Goal: Task Accomplishment & Management: Manage account settings

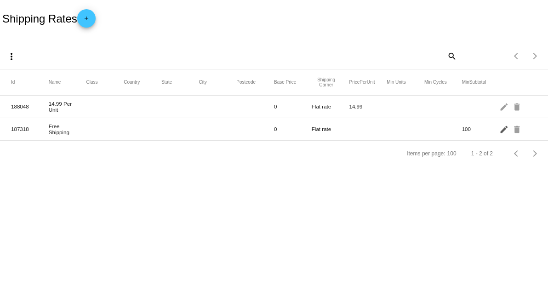
click at [501, 128] on mat-icon "edit" at bounding box center [504, 129] width 11 height 14
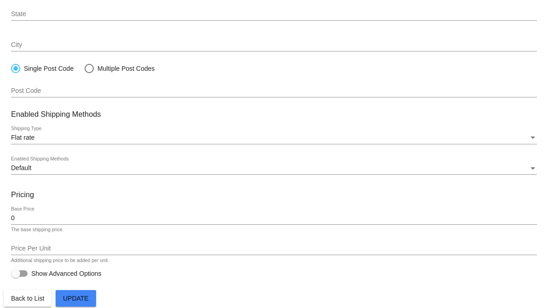
scroll to position [214, 0]
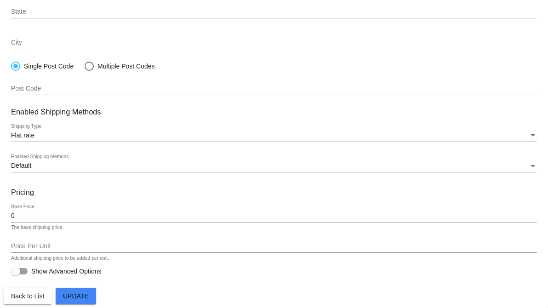
click at [15, 273] on div at bounding box center [15, 271] width 9 height 9
click at [15, 274] on input "Show Advanced Options" at bounding box center [15, 274] width 0 height 0
checkbox input "true"
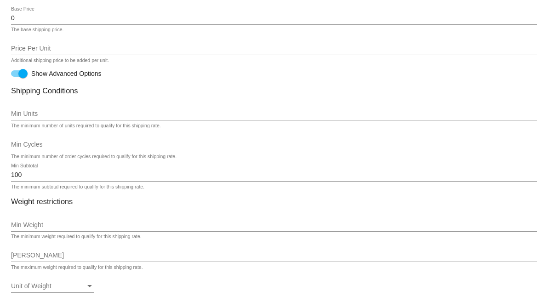
scroll to position [418, 0]
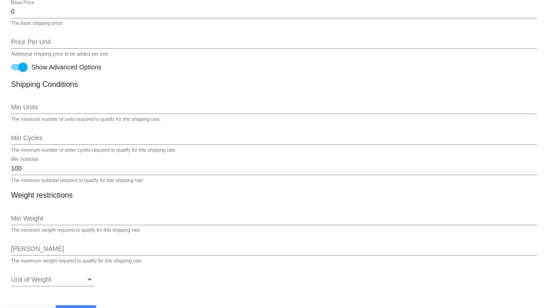
drag, startPoint x: 34, startPoint y: 174, endPoint x: 16, endPoint y: 167, distance: 19.5
click at [16, 167] on div "100 Min Subtotal" at bounding box center [274, 166] width 526 height 18
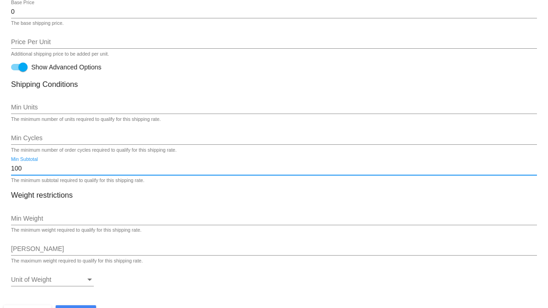
drag, startPoint x: 29, startPoint y: 169, endPoint x: 23, endPoint y: 154, distance: 15.4
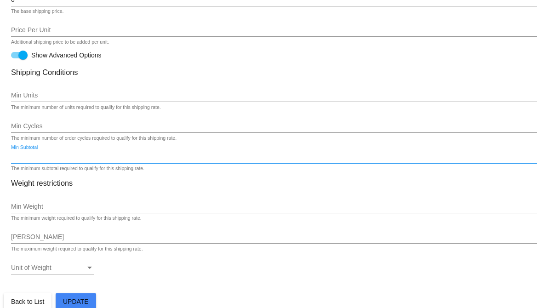
scroll to position [436, 0]
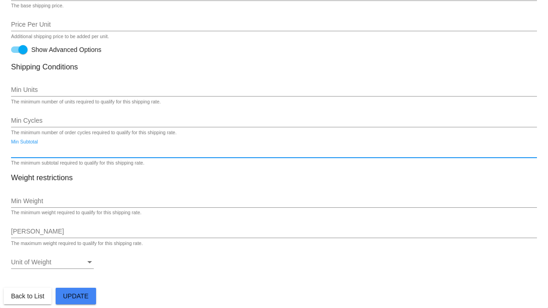
click at [83, 301] on button "Update" at bounding box center [76, 296] width 40 height 17
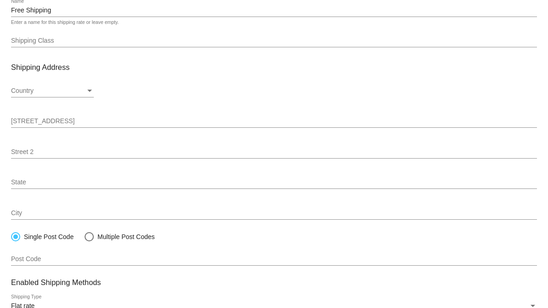
scroll to position [102, 0]
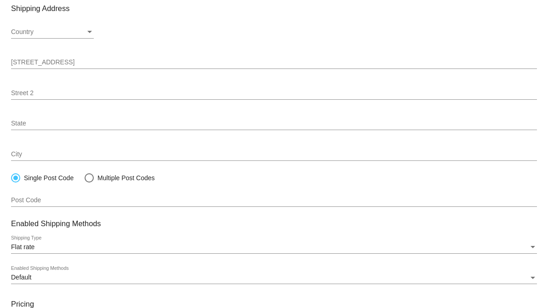
click at [84, 31] on div "Country" at bounding box center [48, 31] width 74 height 7
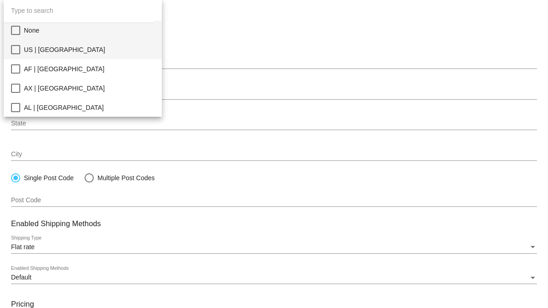
click at [69, 51] on span "US | [GEOGRAPHIC_DATA]" at bounding box center [89, 49] width 131 height 19
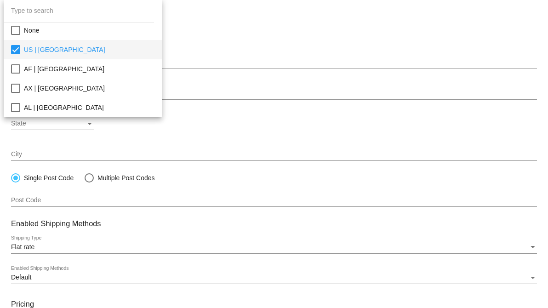
click at [245, 37] on div at bounding box center [274, 154] width 548 height 308
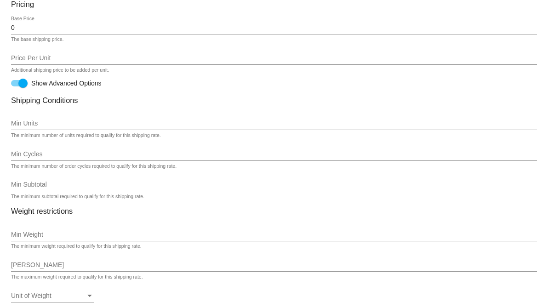
scroll to position [436, 0]
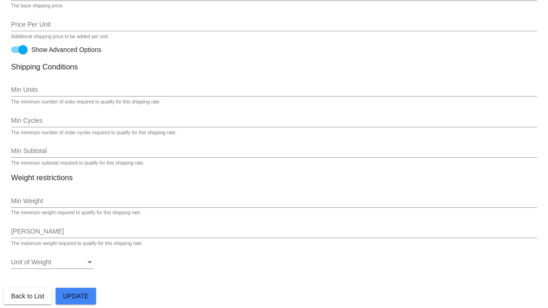
click at [82, 297] on span "Update" at bounding box center [76, 295] width 26 height 7
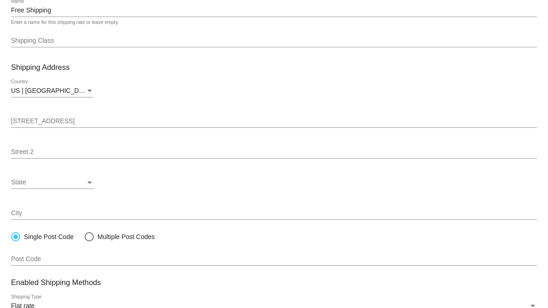
scroll to position [28, 0]
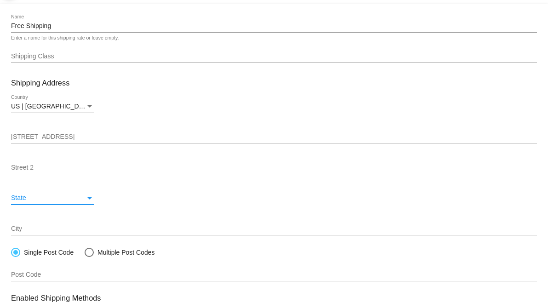
click at [90, 197] on div "State" at bounding box center [89, 198] width 5 height 2
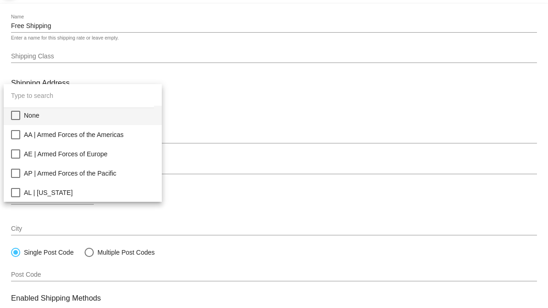
click at [79, 103] on input "dropdown search" at bounding box center [79, 96] width 150 height 24
click at [186, 201] on div at bounding box center [274, 154] width 548 height 308
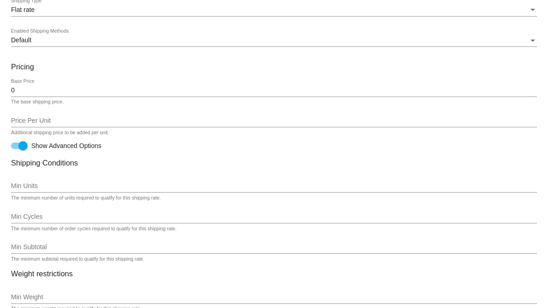
scroll to position [436, 0]
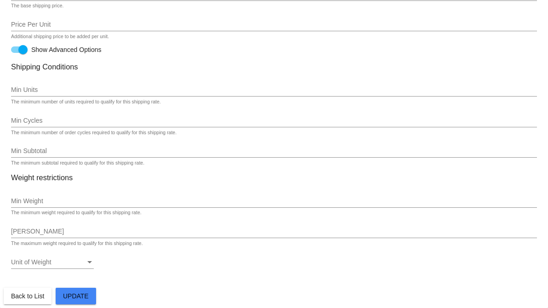
click at [85, 292] on span "Update" at bounding box center [76, 295] width 26 height 7
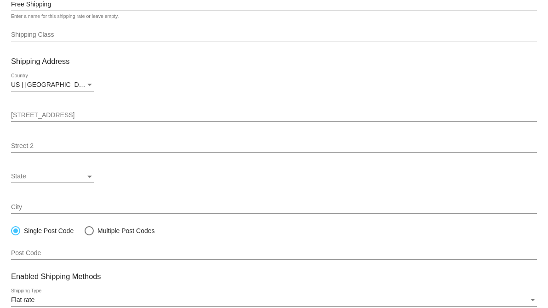
scroll to position [28, 0]
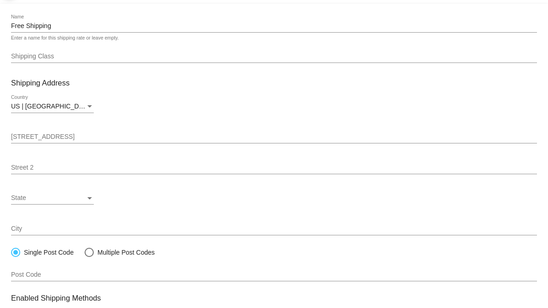
click at [84, 199] on div "State" at bounding box center [48, 197] width 74 height 7
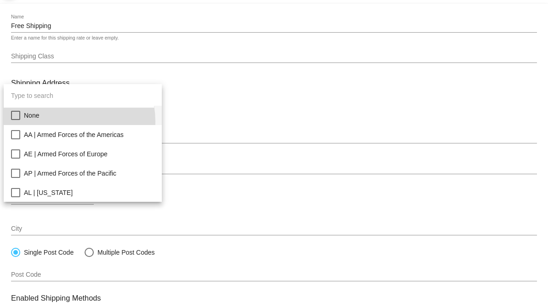
click at [60, 122] on span "None" at bounding box center [89, 115] width 131 height 19
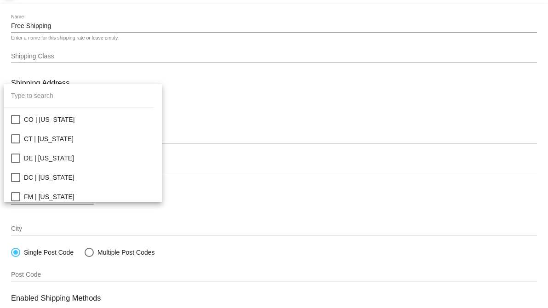
scroll to position [204, 0]
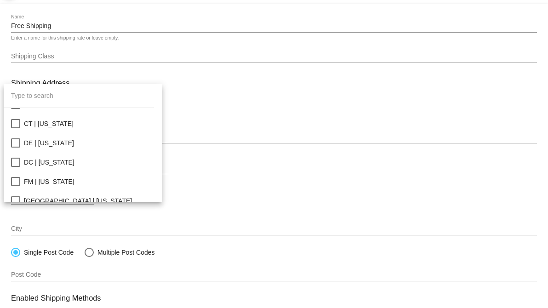
click at [222, 210] on div at bounding box center [274, 154] width 548 height 308
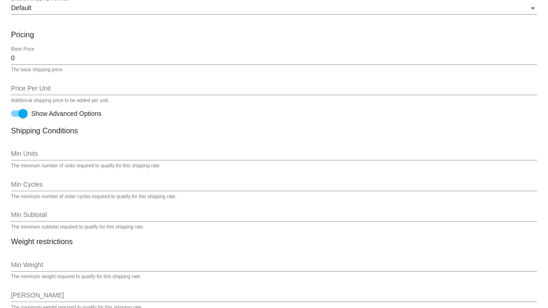
scroll to position [436, 0]
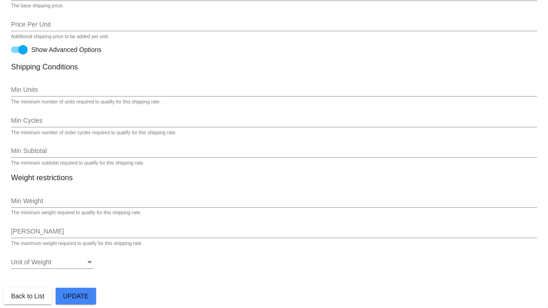
click at [89, 295] on button "Update" at bounding box center [76, 296] width 40 height 17
click at [246, 286] on mat-card-actions "Back to List Update" at bounding box center [274, 294] width 540 height 20
click at [83, 294] on span "Update" at bounding box center [76, 295] width 26 height 7
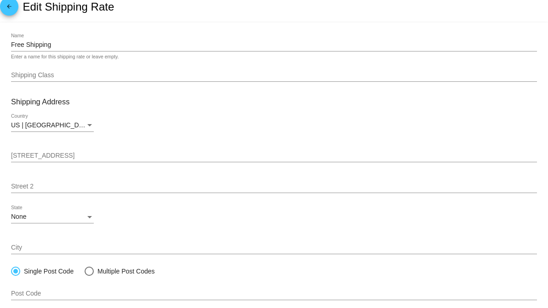
scroll to position [0, 0]
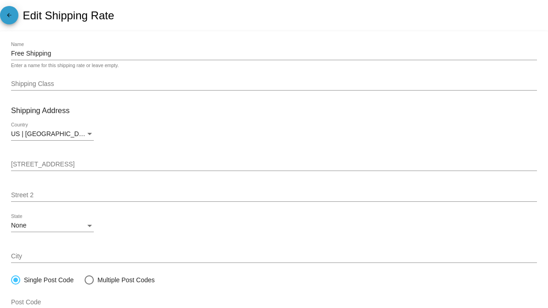
click at [6, 15] on mat-icon "arrow_back" at bounding box center [9, 17] width 11 height 11
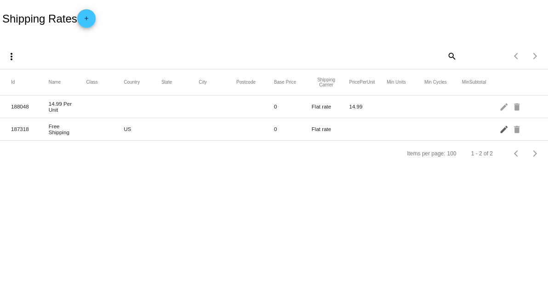
click at [500, 132] on mat-icon "edit" at bounding box center [504, 129] width 11 height 14
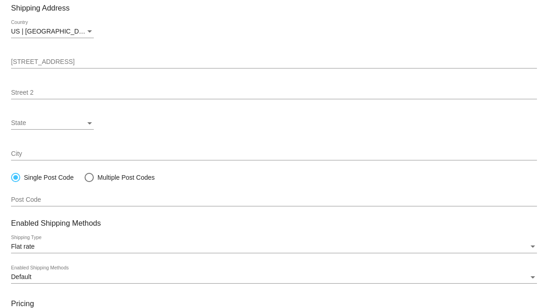
scroll to position [153, 0]
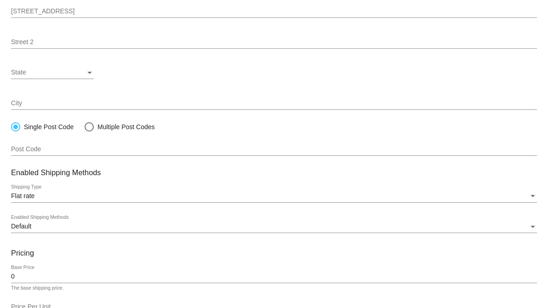
click at [79, 78] on div "State State" at bounding box center [52, 70] width 83 height 18
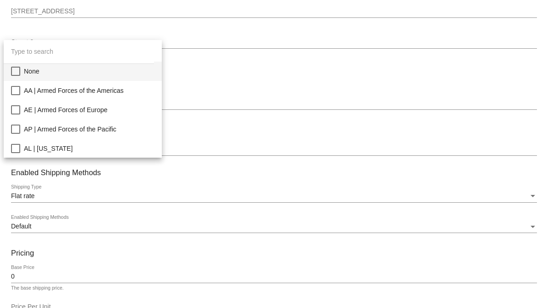
click at [82, 74] on span "None" at bounding box center [89, 71] width 131 height 19
click at [249, 85] on div at bounding box center [274, 154] width 548 height 308
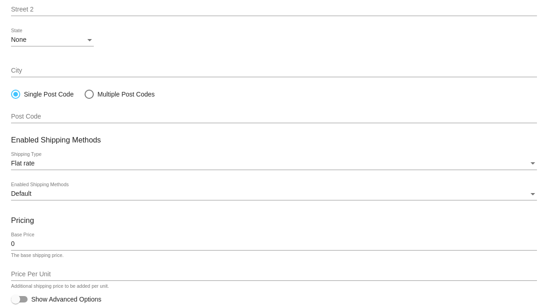
scroll to position [214, 0]
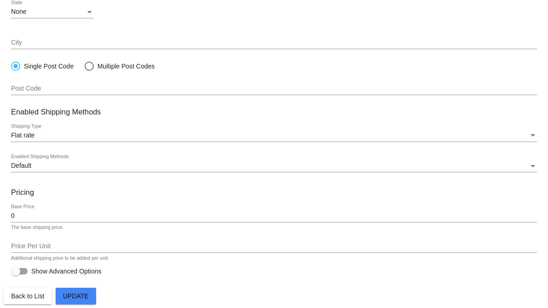
click at [86, 297] on span "Update" at bounding box center [76, 295] width 26 height 7
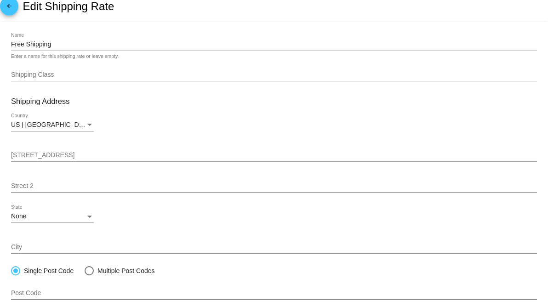
scroll to position [163, 0]
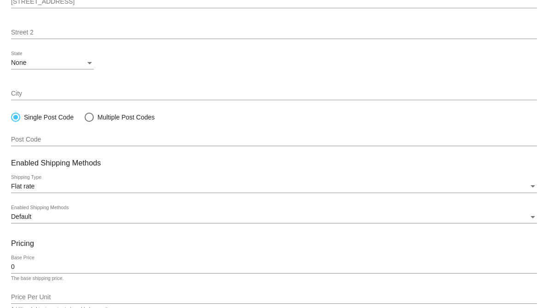
click at [58, 66] on div "None State" at bounding box center [52, 60] width 83 height 18
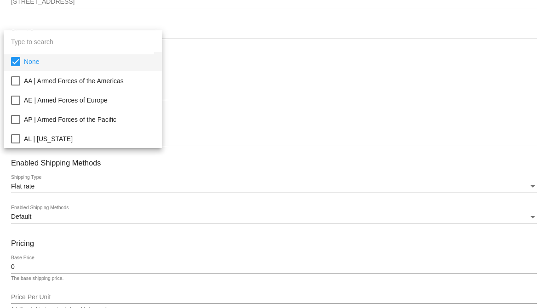
click at [63, 49] on input "dropdown search" at bounding box center [79, 42] width 150 height 24
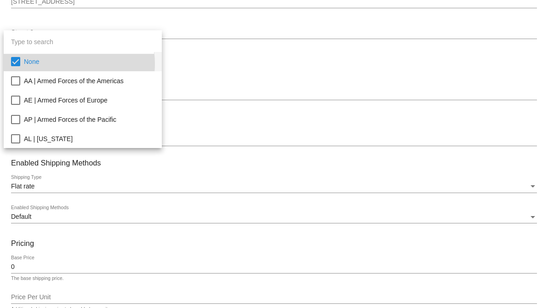
click at [63, 64] on span "None" at bounding box center [89, 61] width 131 height 19
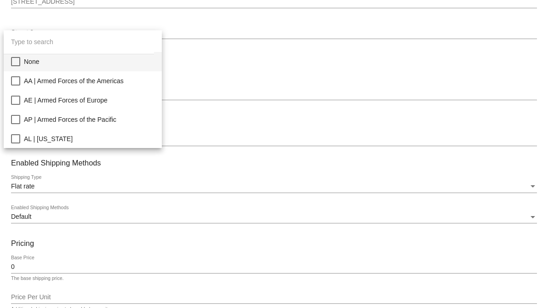
click at [242, 97] on div at bounding box center [274, 154] width 548 height 308
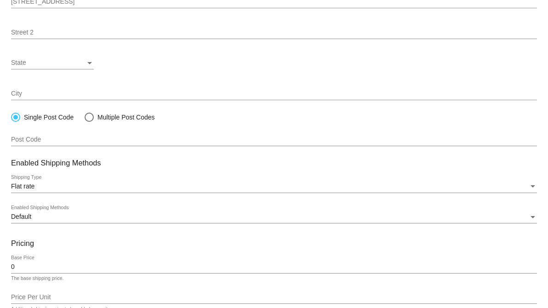
click at [62, 64] on div "State" at bounding box center [48, 62] width 74 height 7
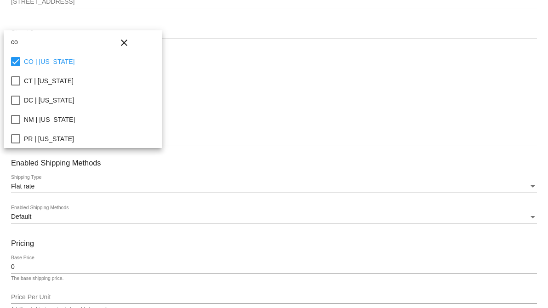
type input "c"
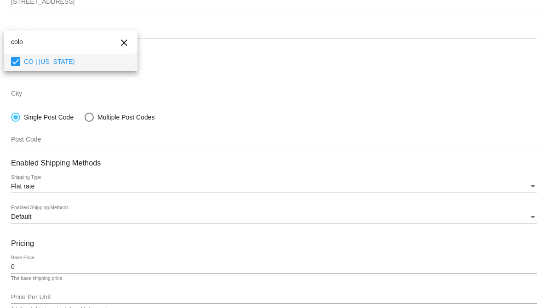
type input "colo"
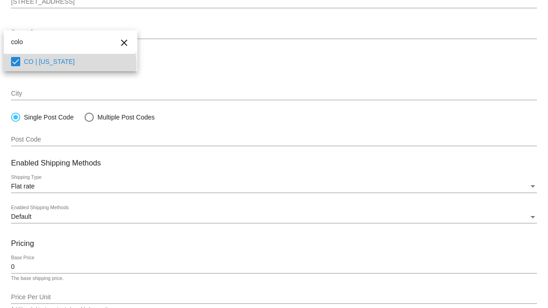
click at [68, 65] on span "CO | [US_STATE]" at bounding box center [77, 61] width 106 height 19
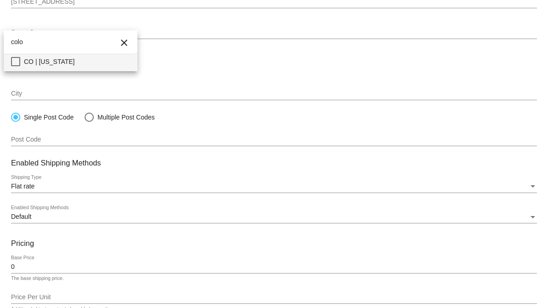
click at [243, 65] on div at bounding box center [274, 154] width 548 height 308
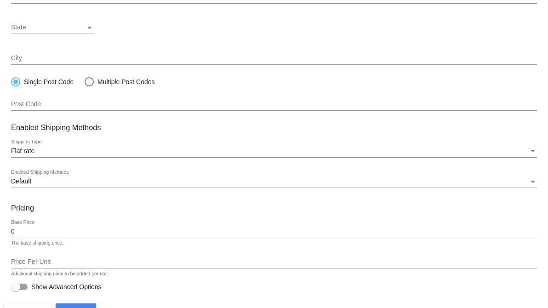
scroll to position [214, 0]
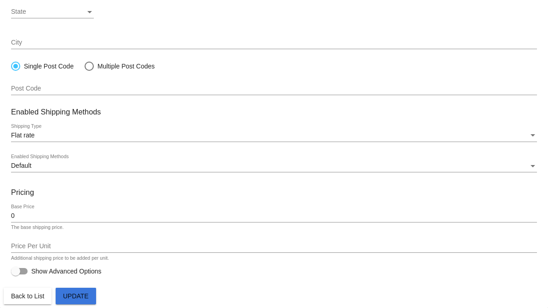
click at [86, 302] on button "Update" at bounding box center [76, 296] width 40 height 17
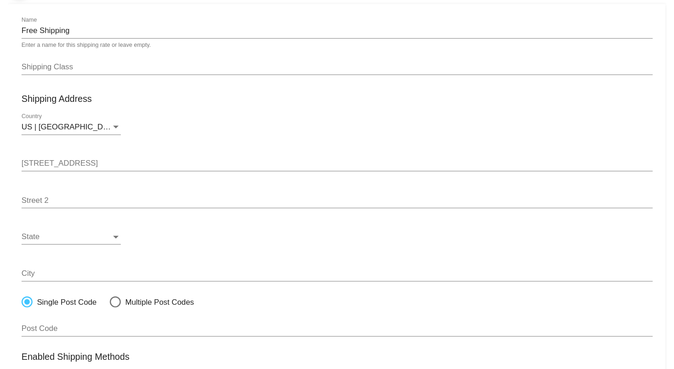
scroll to position [0, 0]
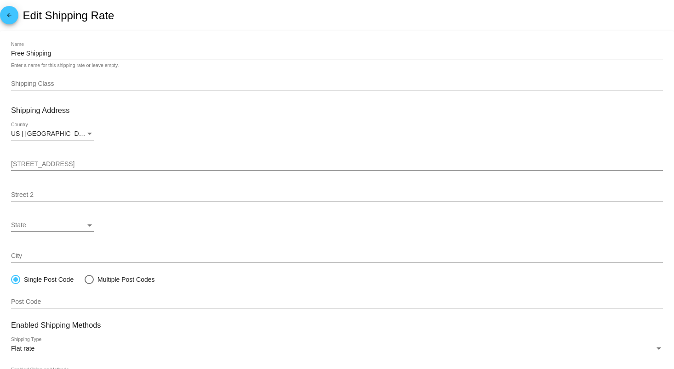
click at [1, 17] on link "arrow_back" at bounding box center [9, 15] width 18 height 18
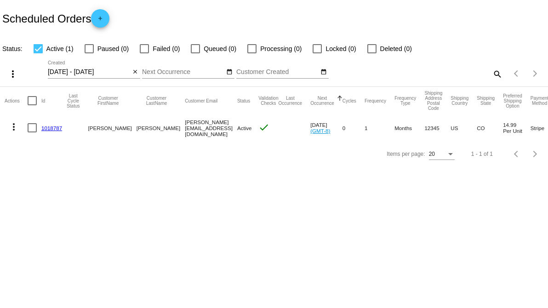
click at [55, 125] on link "1018787" at bounding box center [51, 128] width 21 height 6
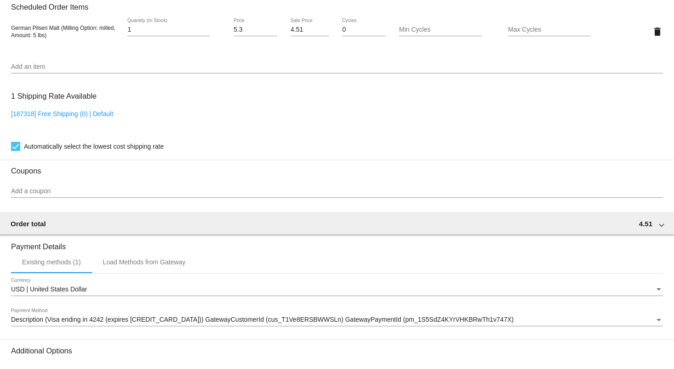
scroll to position [562, 0]
